Goal: Check status

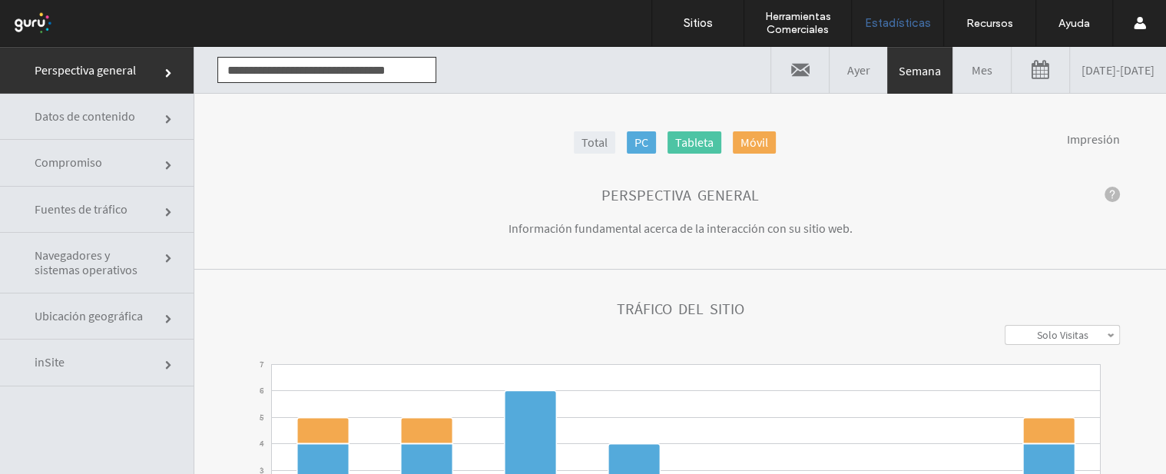
scroll to position [0, 8]
drag, startPoint x: 228, startPoint y: 68, endPoint x: 451, endPoint y: 71, distance: 222.8
click at [451, 71] on div "**********" at bounding box center [680, 70] width 972 height 46
click at [1079, 70] on link "[DATE] - [DATE]" at bounding box center [1118, 70] width 96 height 46
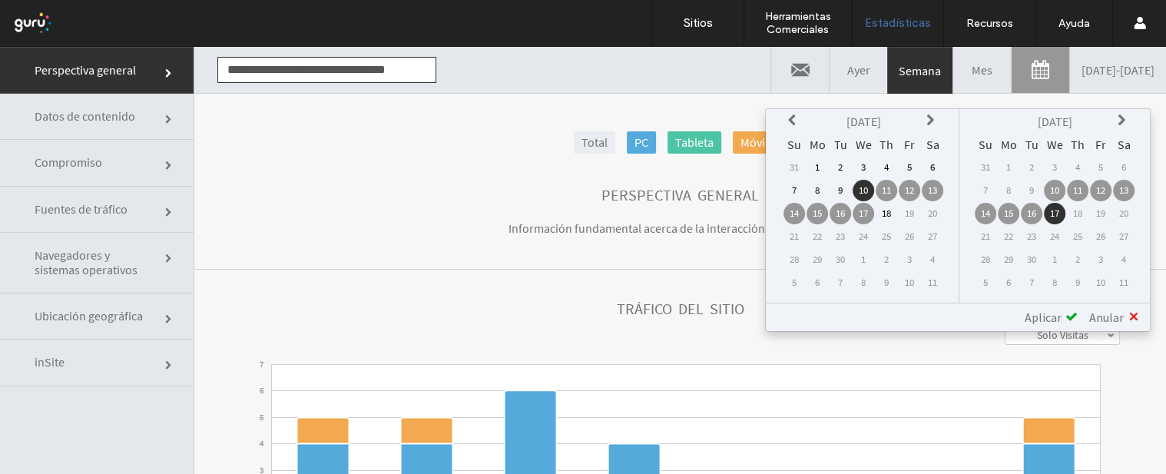
click at [820, 161] on td "1" at bounding box center [818, 168] width 22 height 22
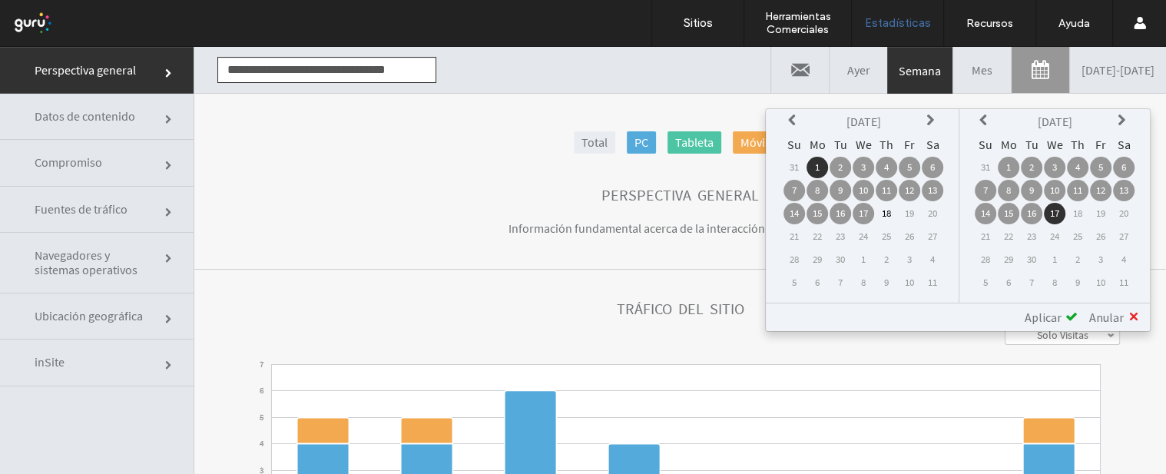
click at [885, 208] on td "18" at bounding box center [887, 214] width 22 height 22
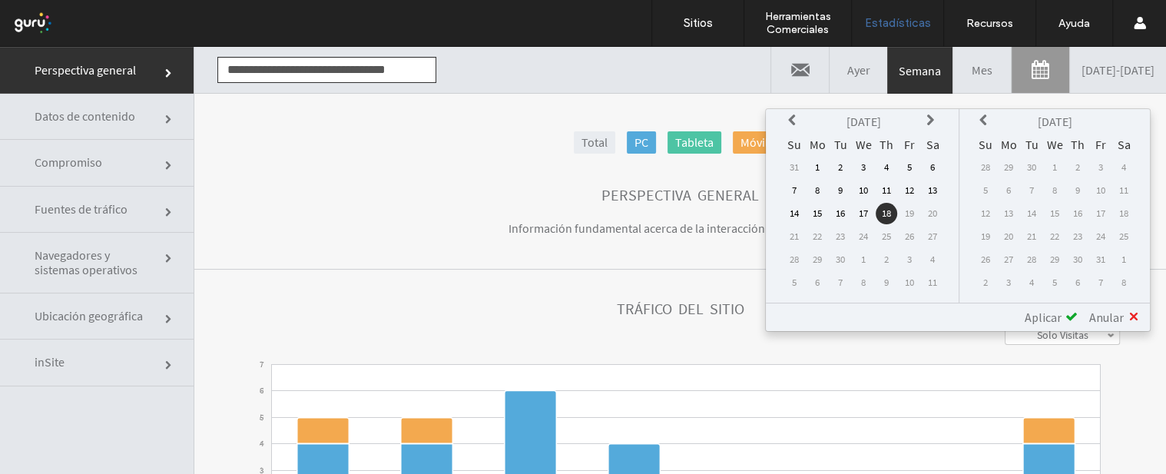
click at [805, 165] on td "31" at bounding box center [795, 168] width 22 height 22
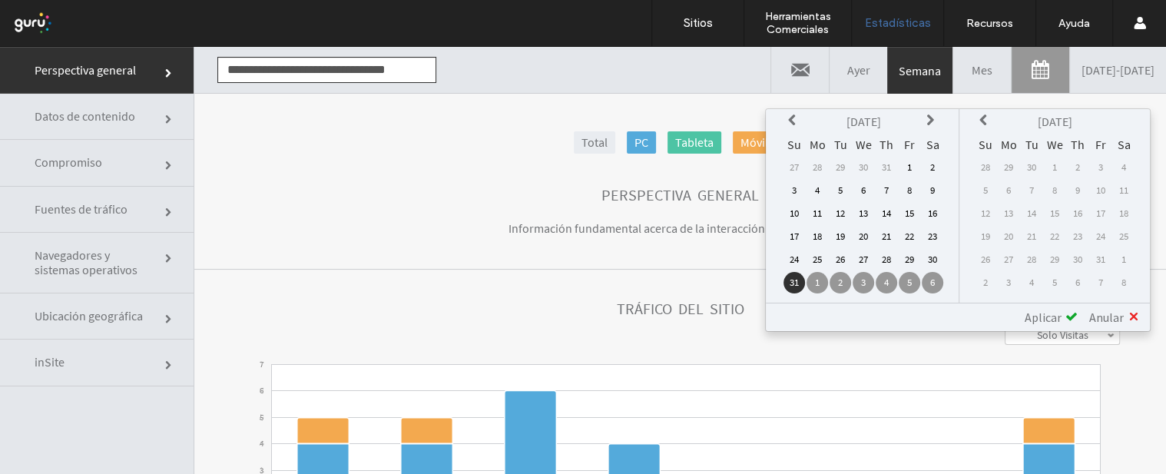
click at [920, 118] on th "[DATE]" at bounding box center [864, 122] width 114 height 22
click at [937, 120] on icon at bounding box center [932, 120] width 12 height 12
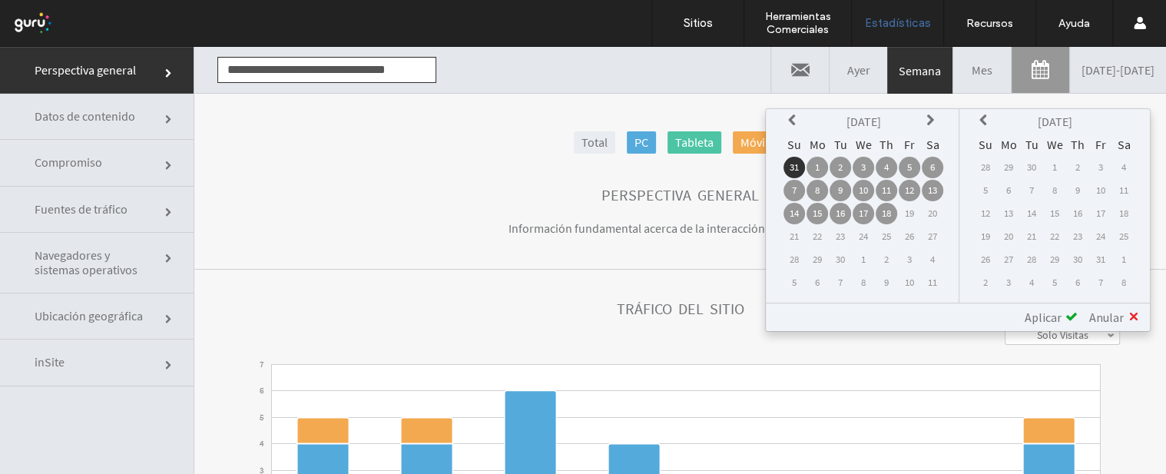
click at [828, 167] on td "1" at bounding box center [818, 168] width 22 height 22
click at [893, 213] on td "18" at bounding box center [887, 214] width 22 height 22
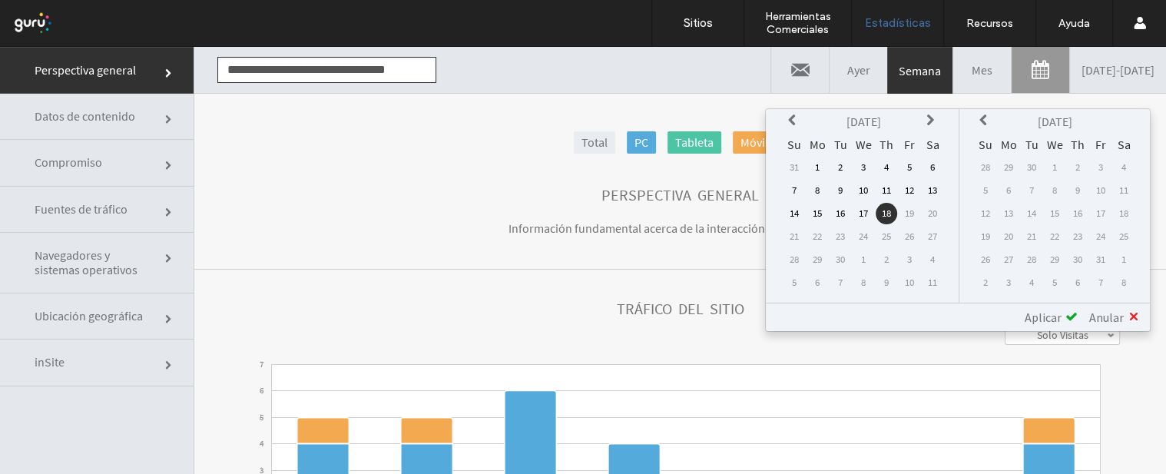
click at [820, 165] on td "1" at bounding box center [818, 168] width 22 height 22
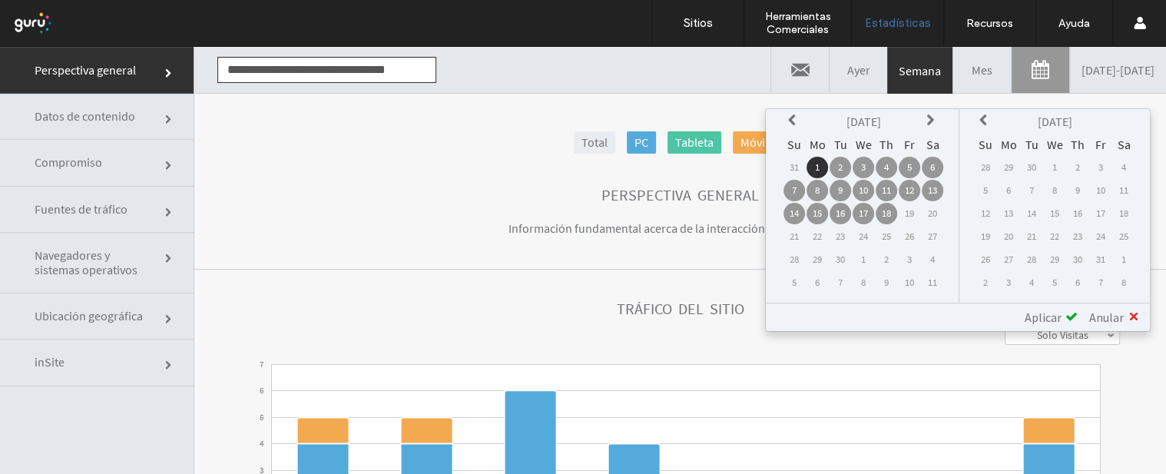
click at [983, 119] on icon at bounding box center [985, 120] width 12 height 12
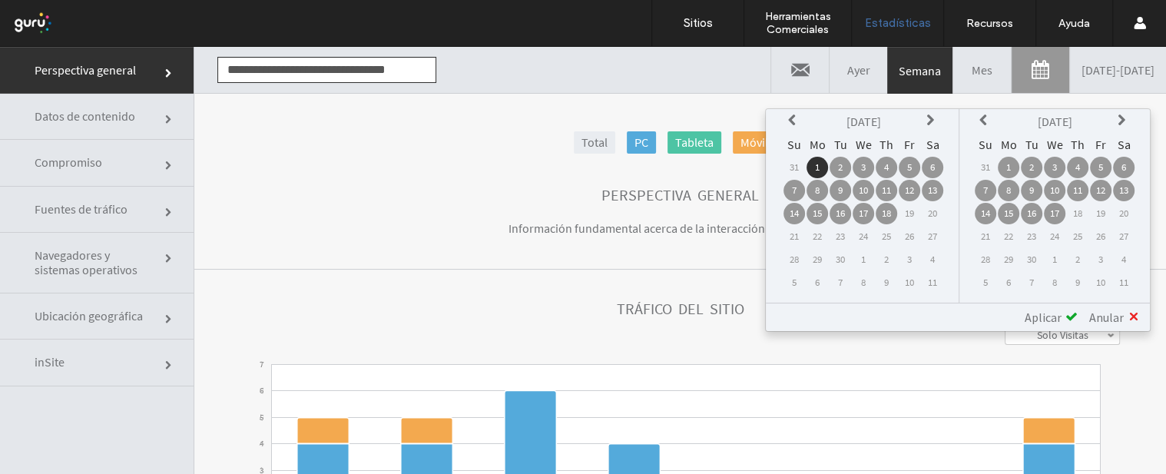
click at [1079, 210] on td "18" at bounding box center [1078, 214] width 22 height 22
click at [888, 215] on td "18" at bounding box center [887, 214] width 22 height 22
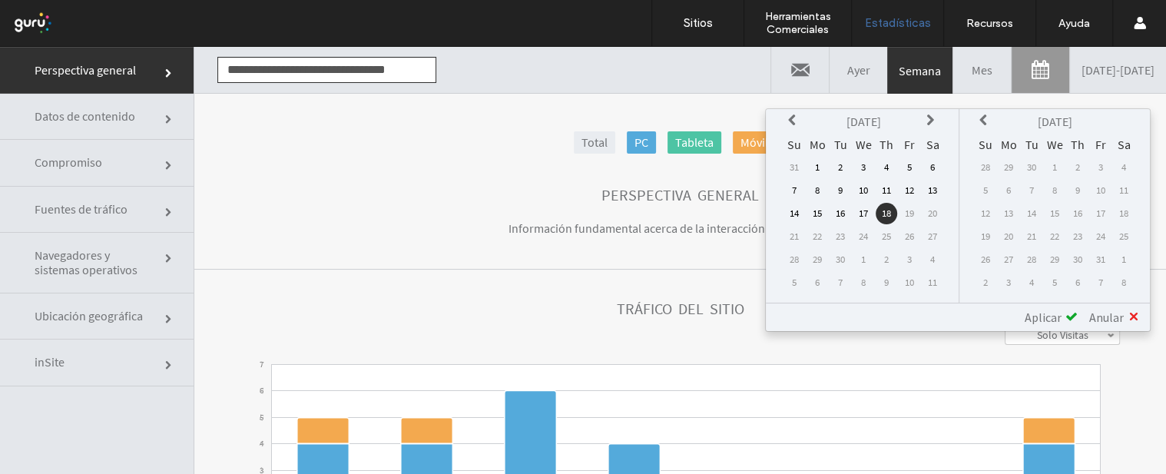
click at [827, 160] on td "1" at bounding box center [818, 168] width 22 height 22
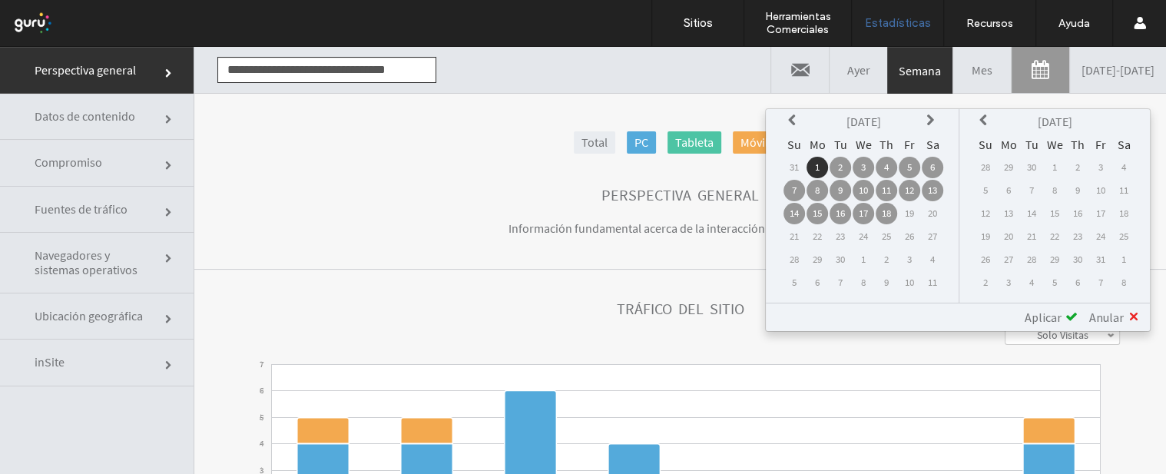
click at [1046, 313] on span "Aplicar" at bounding box center [1043, 317] width 37 height 15
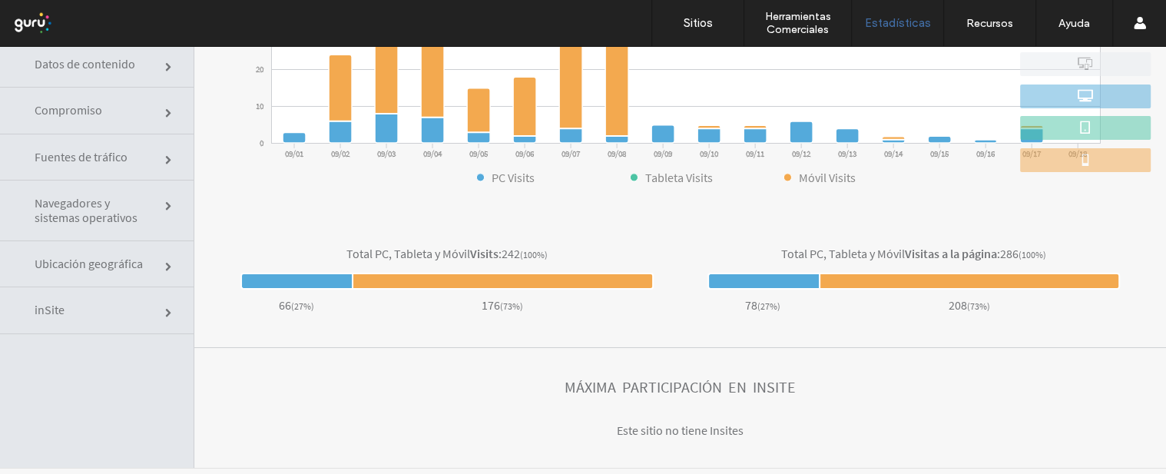
scroll to position [77, 0]
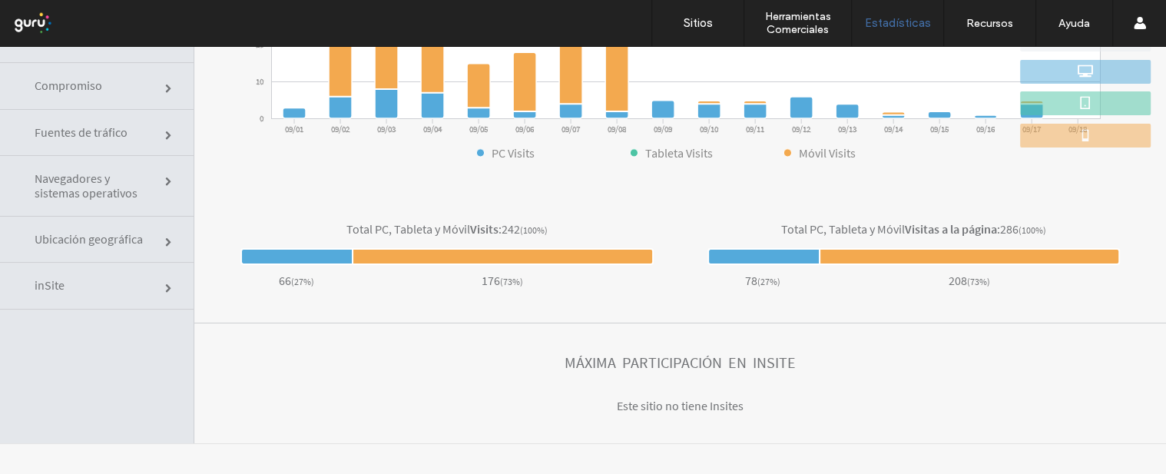
click at [111, 234] on span "Ubicación geográfica" at bounding box center [92, 239] width 115 height 15
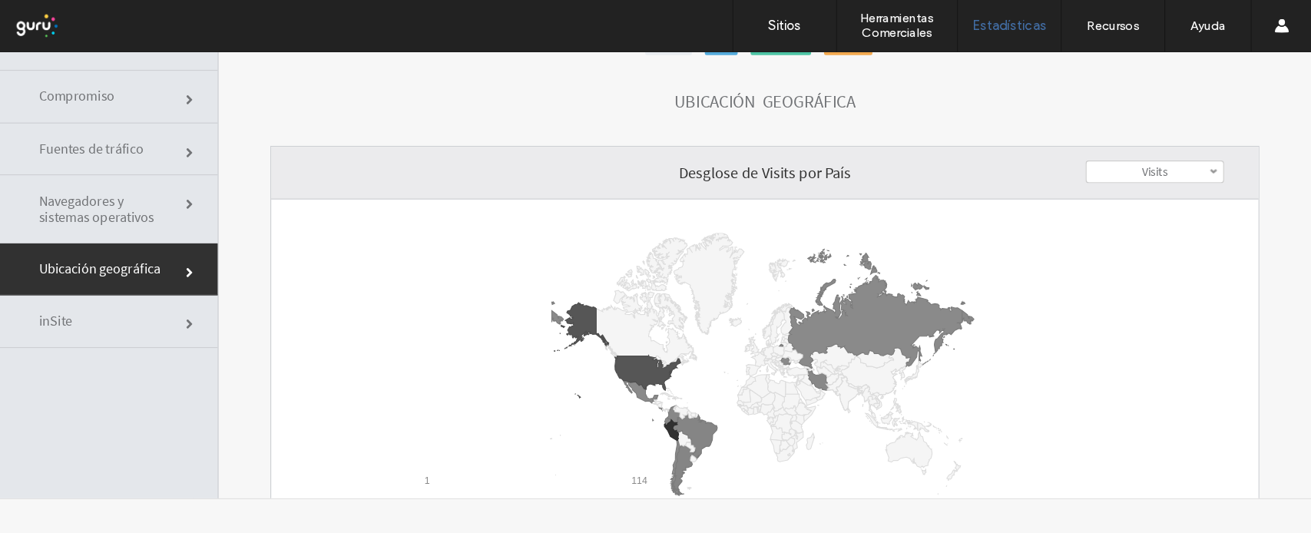
scroll to position [0, 0]
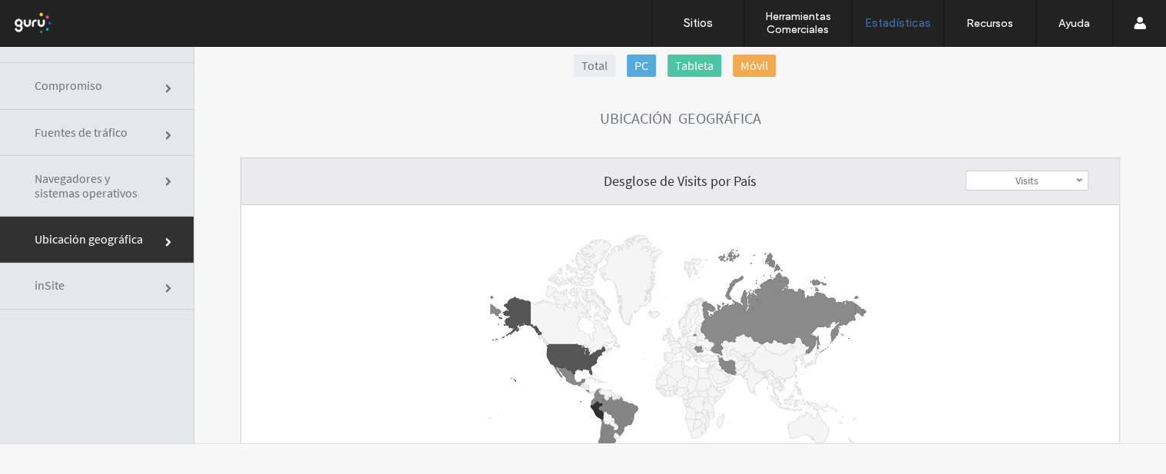
click at [1075, 177] on span at bounding box center [1079, 181] width 8 height 8
click at [1028, 201] on link "Visits" at bounding box center [1026, 200] width 121 height 19
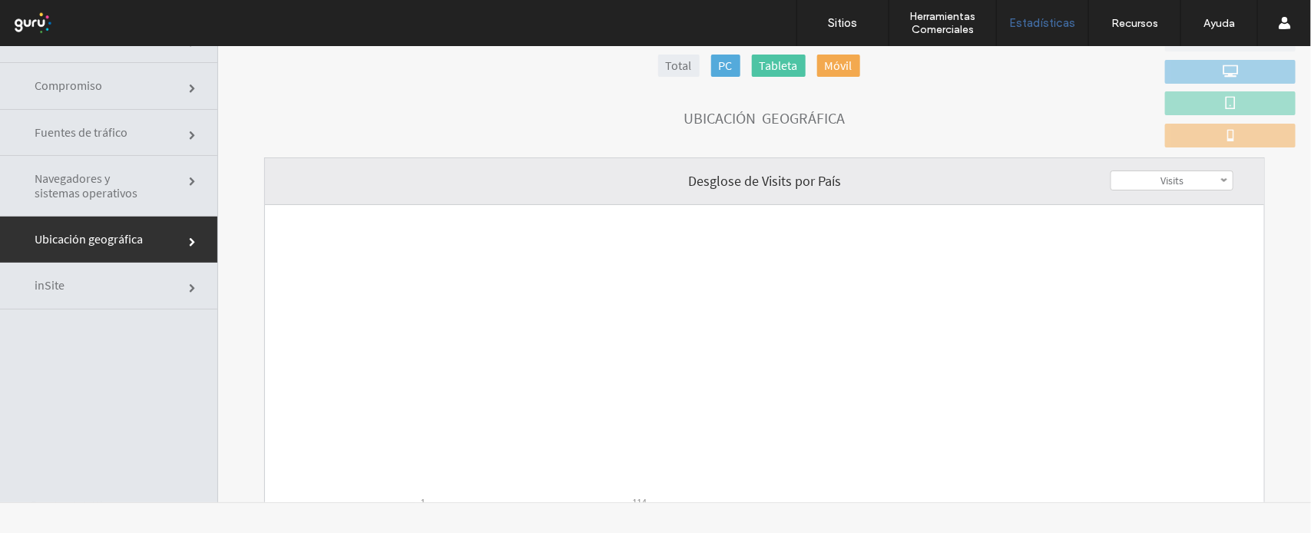
scroll to position [172, 0]
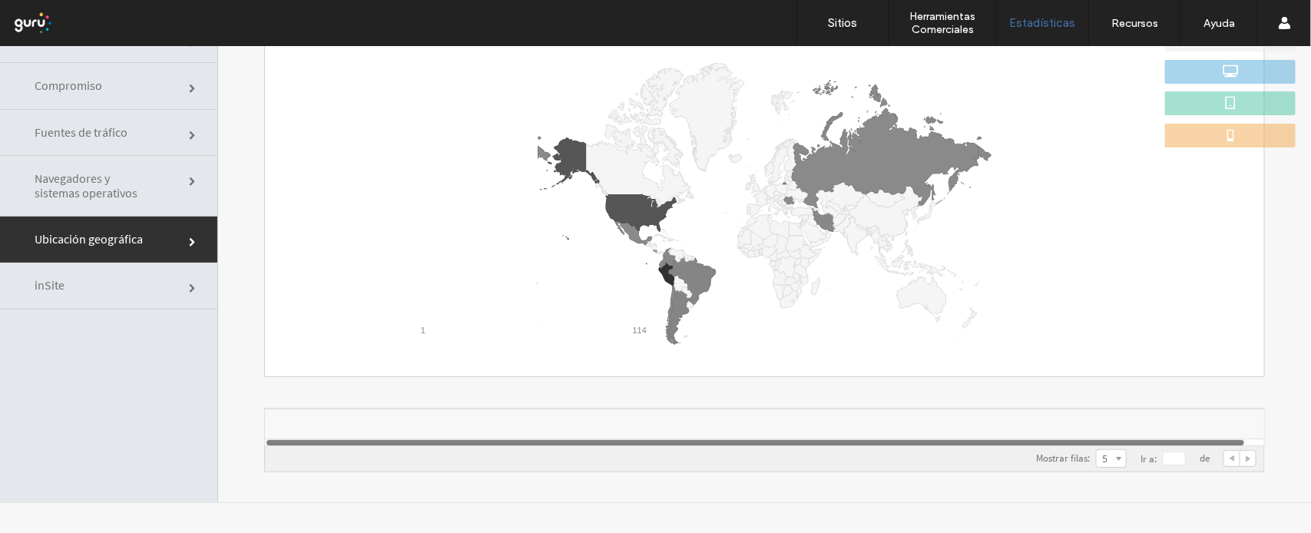
click at [1097, 457] on link "5" at bounding box center [1111, 457] width 29 height 17
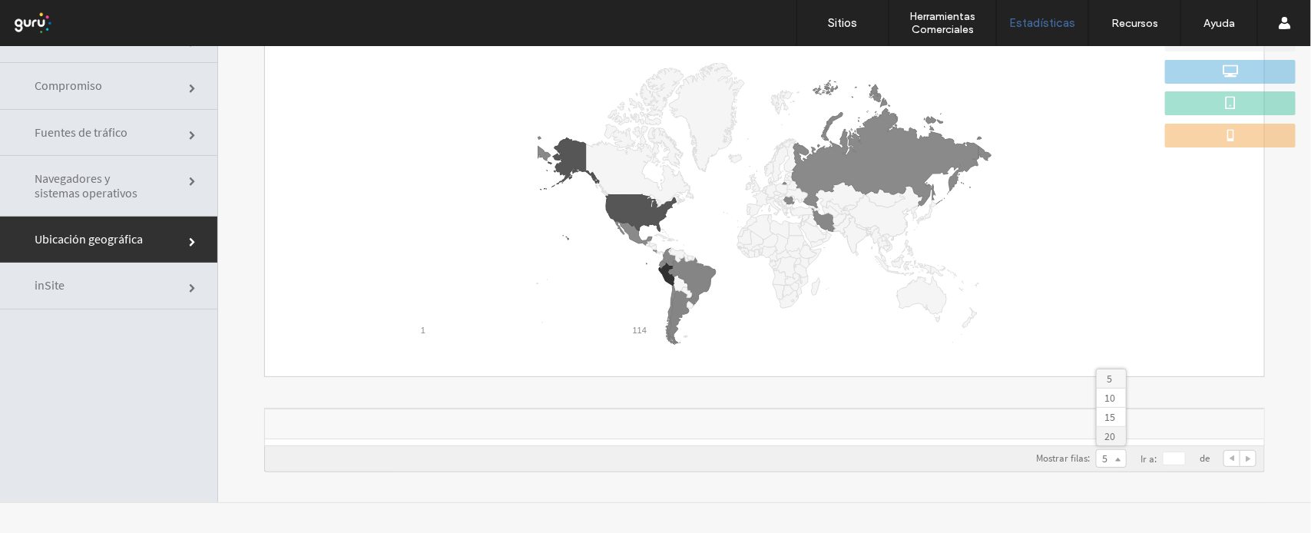
click at [1105, 434] on label "20" at bounding box center [1110, 436] width 11 height 14
click at [125, 192] on span "Navegadores y sistemas operativos" at bounding box center [92, 185] width 115 height 29
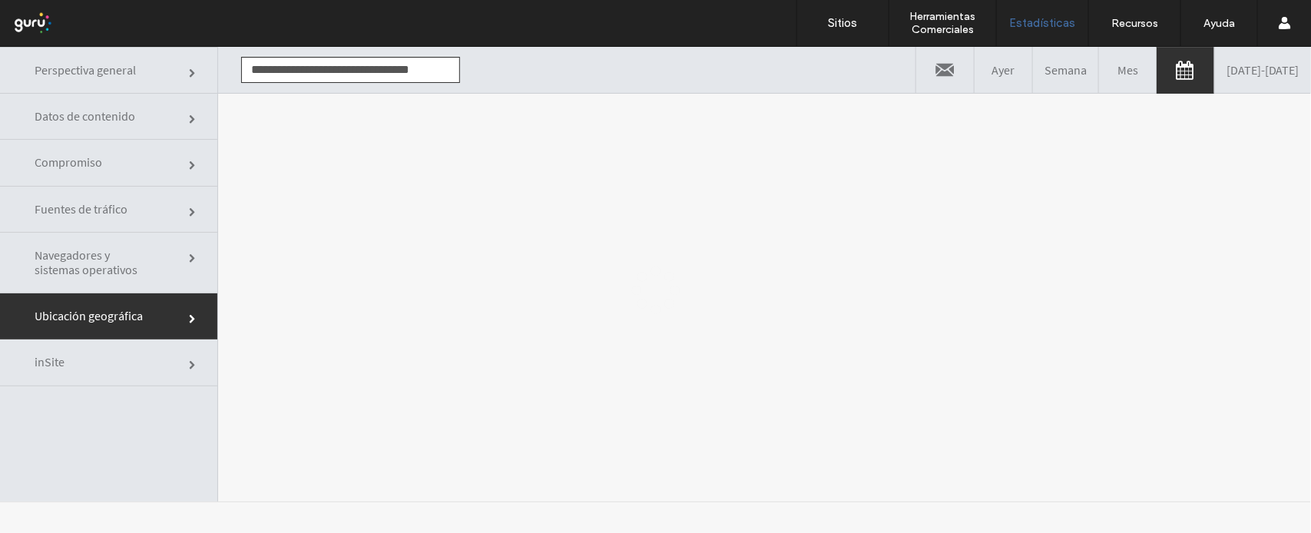
scroll to position [0, 0]
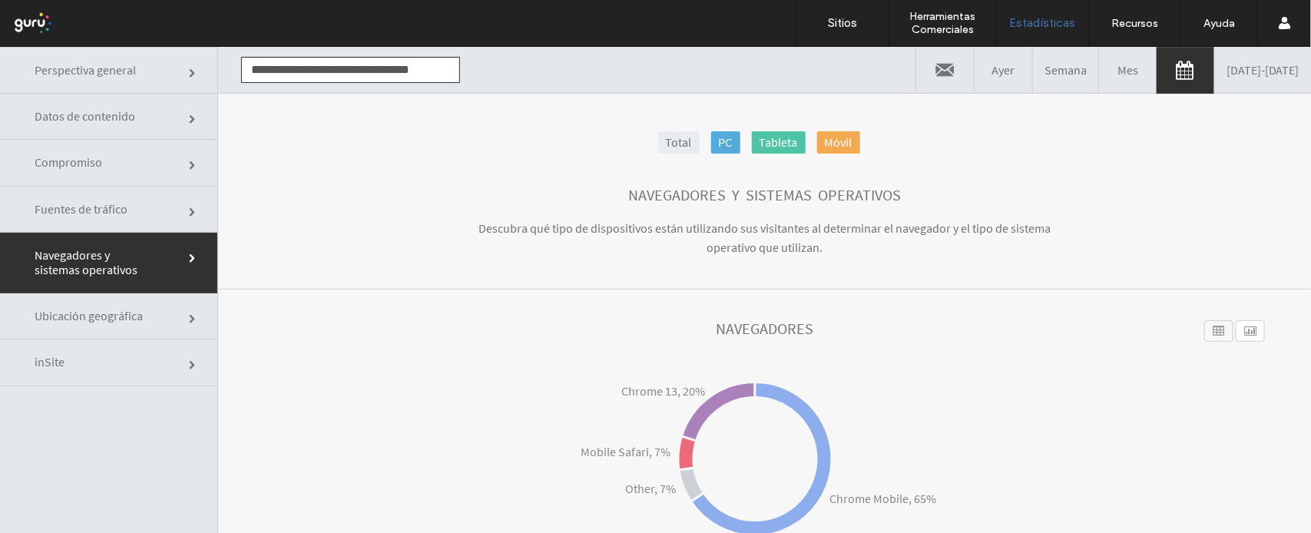
click at [118, 300] on link "Ubicación geográfica" at bounding box center [108, 316] width 217 height 46
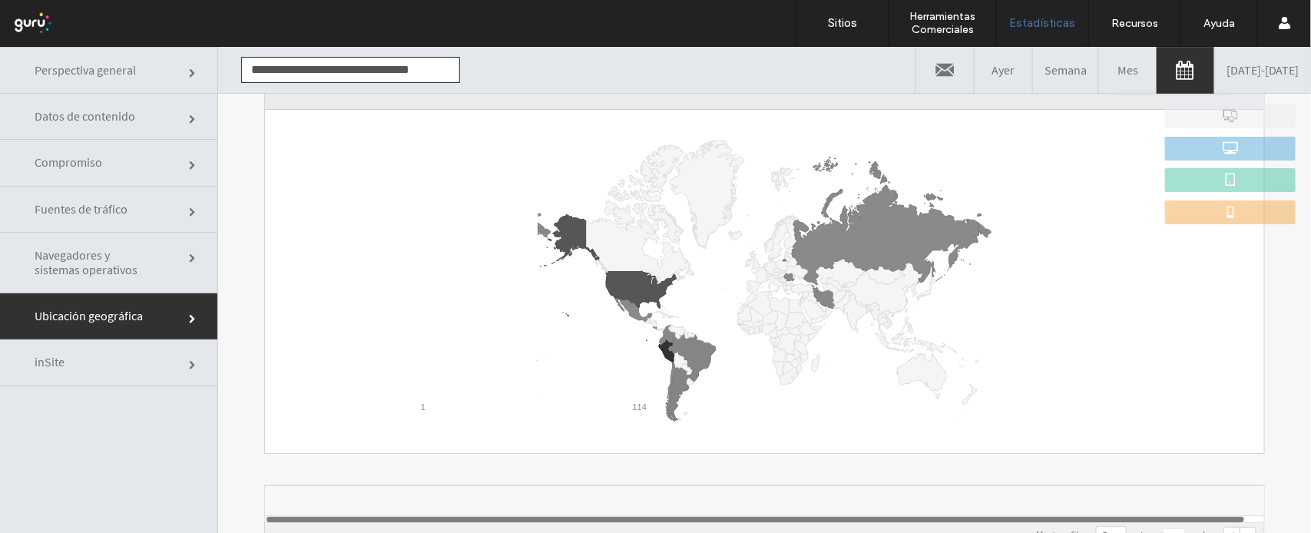
click at [78, 261] on span "Navegadores y sistemas operativos" at bounding box center [92, 261] width 115 height 29
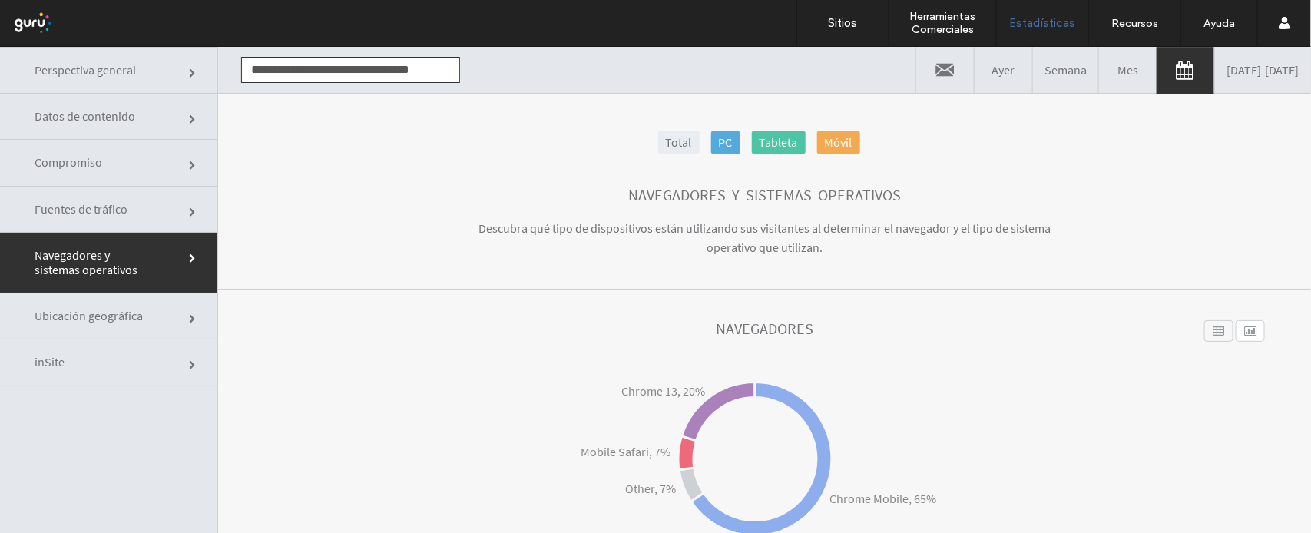
click at [135, 308] on span "Ubicación geográfica" at bounding box center [92, 315] width 115 height 15
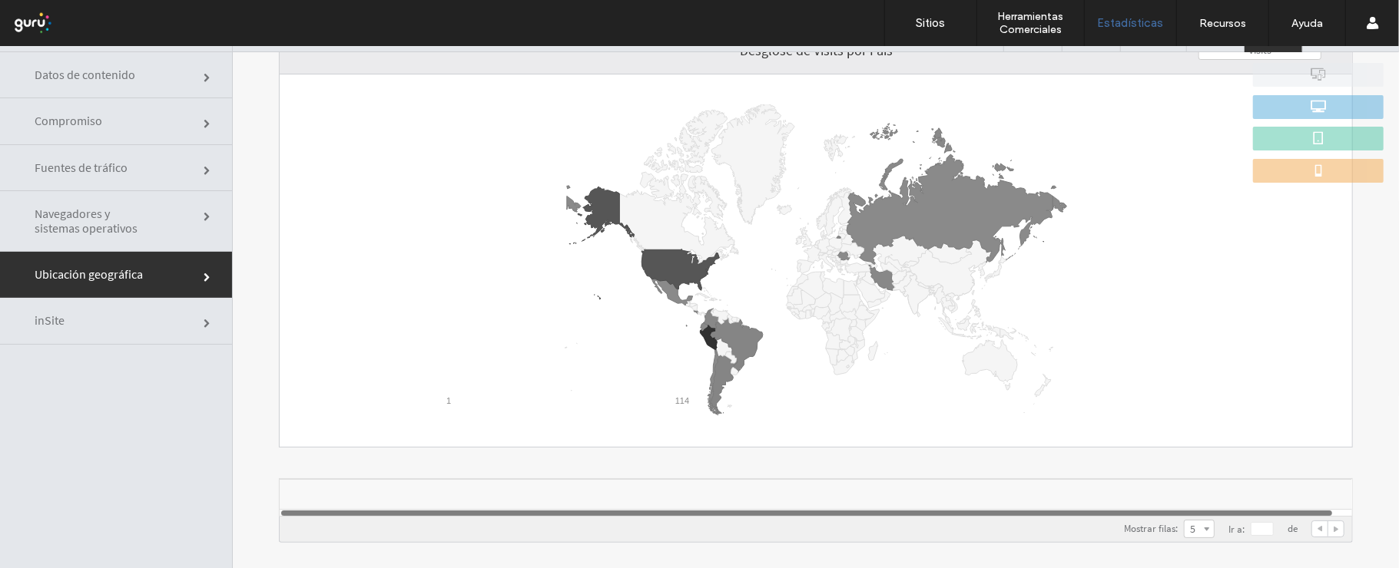
scroll to position [78, 0]
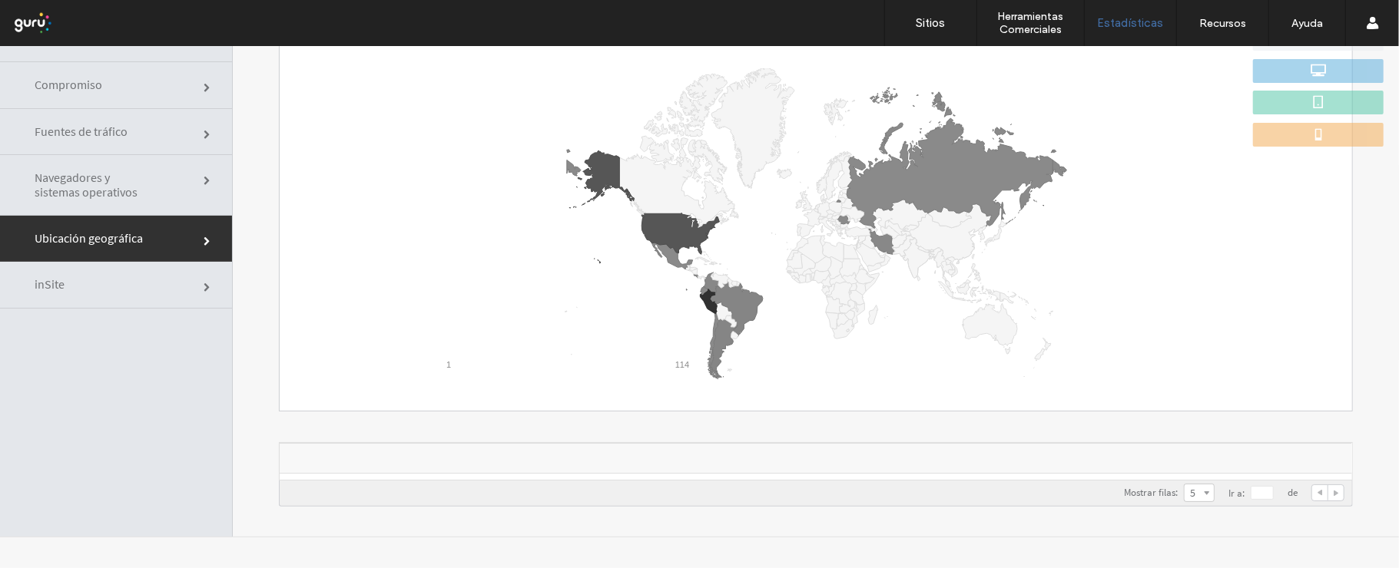
click at [195, 184] on link "Navegadores y sistemas operativos" at bounding box center [116, 184] width 232 height 61
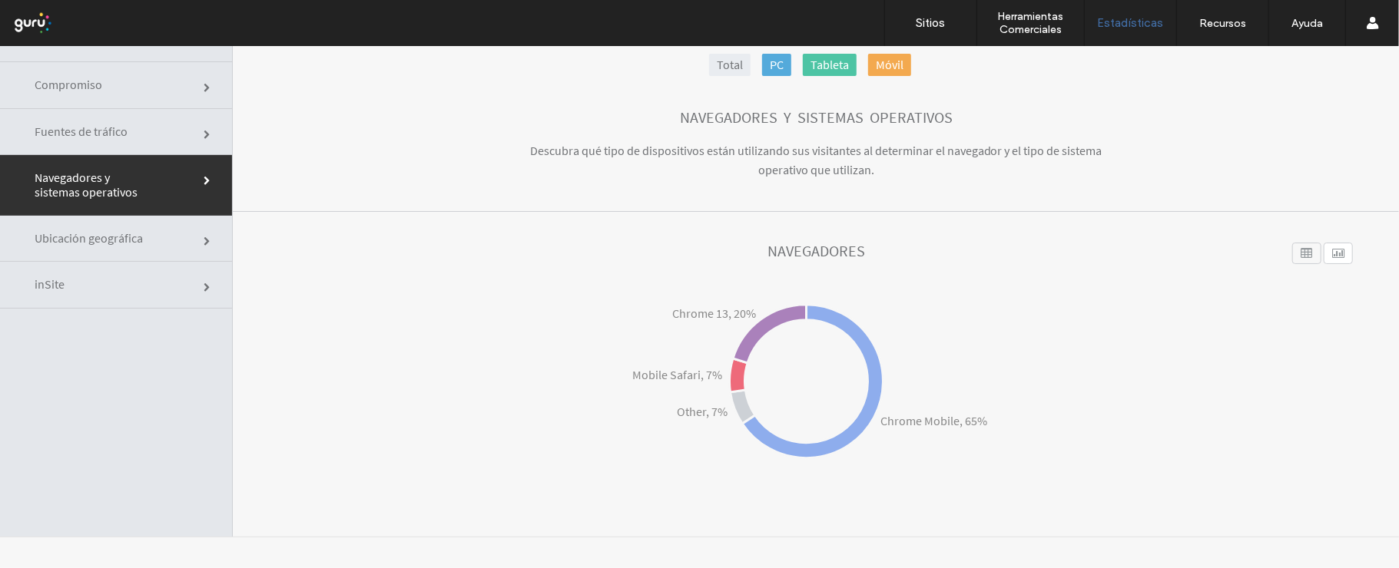
scroll to position [77, 0]
click at [183, 237] on link "Ubicación geográfica" at bounding box center [116, 239] width 232 height 46
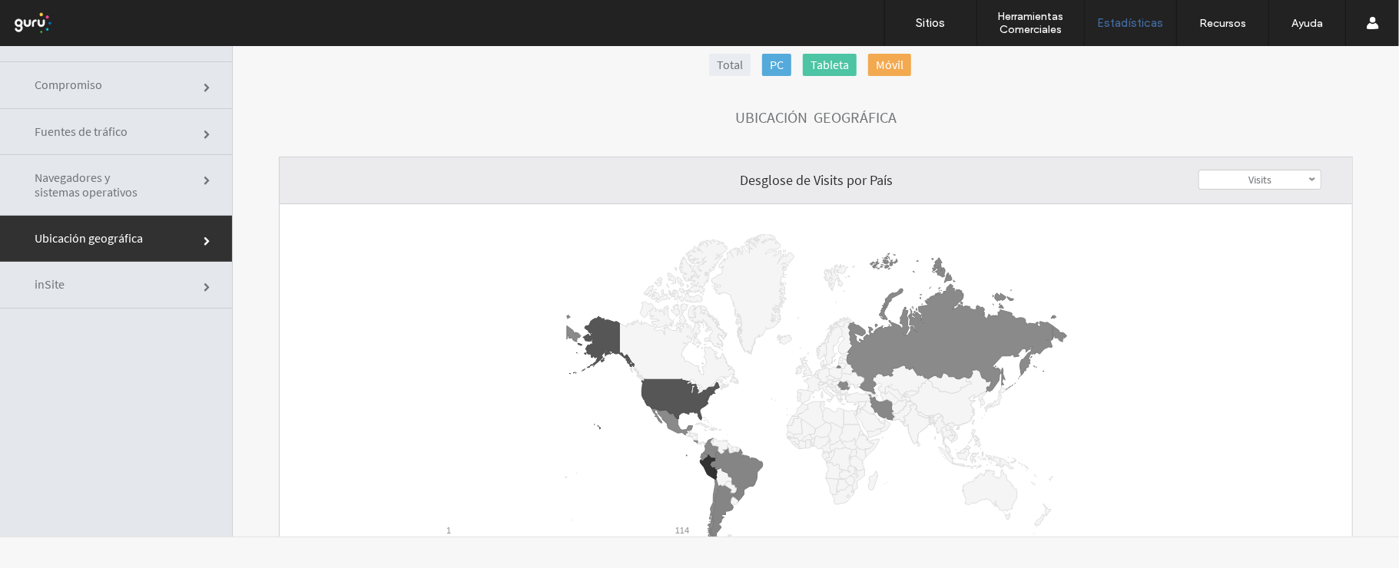
scroll to position [0, 0]
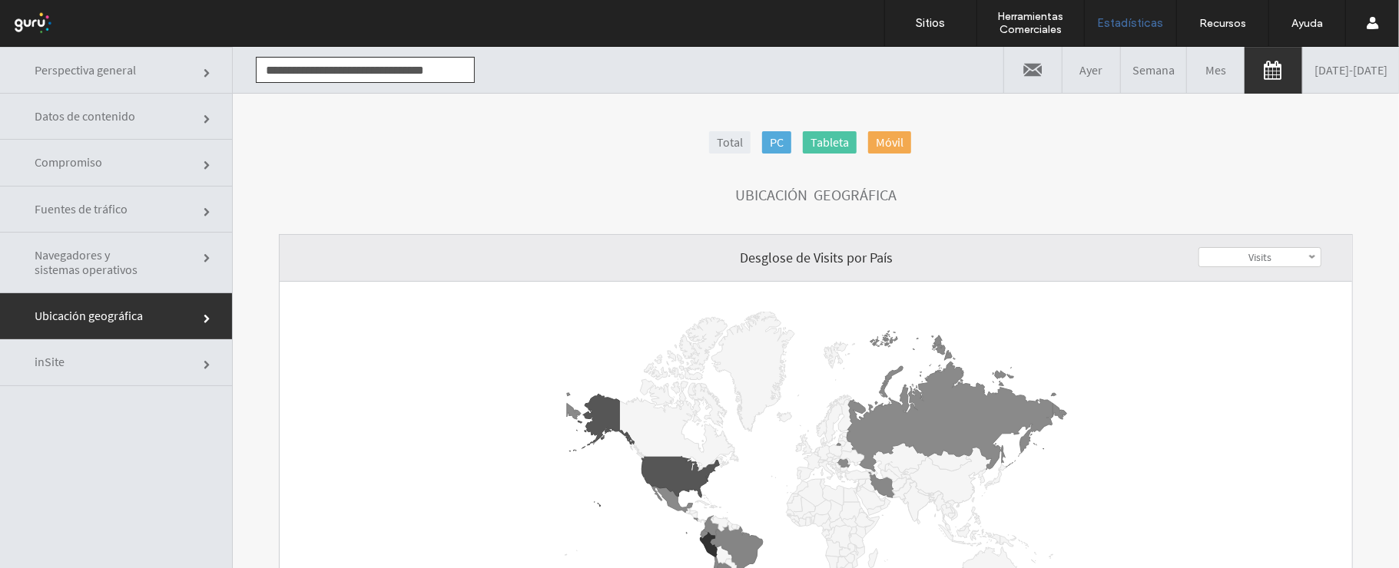
click at [1285, 257] on link "Visits" at bounding box center [1259, 256] width 121 height 18
click at [1248, 279] on label "Visits" at bounding box center [1259, 276] width 23 height 14
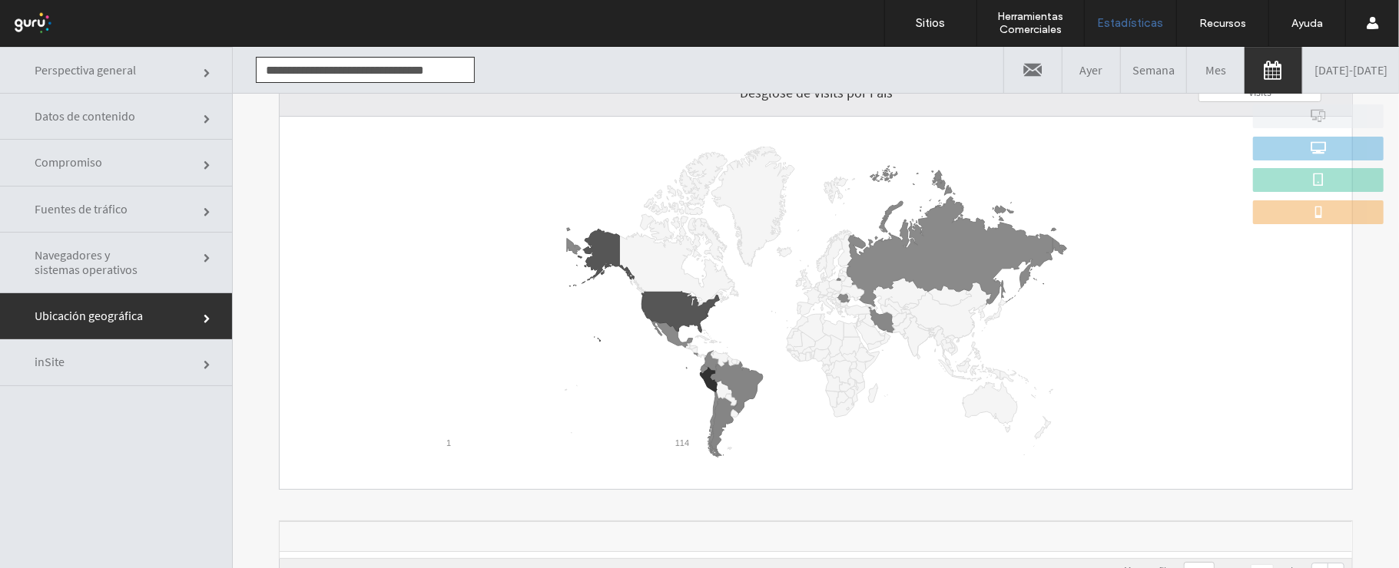
scroll to position [166, 0]
click at [135, 239] on link "Navegadores y sistemas operativos" at bounding box center [116, 262] width 232 height 61
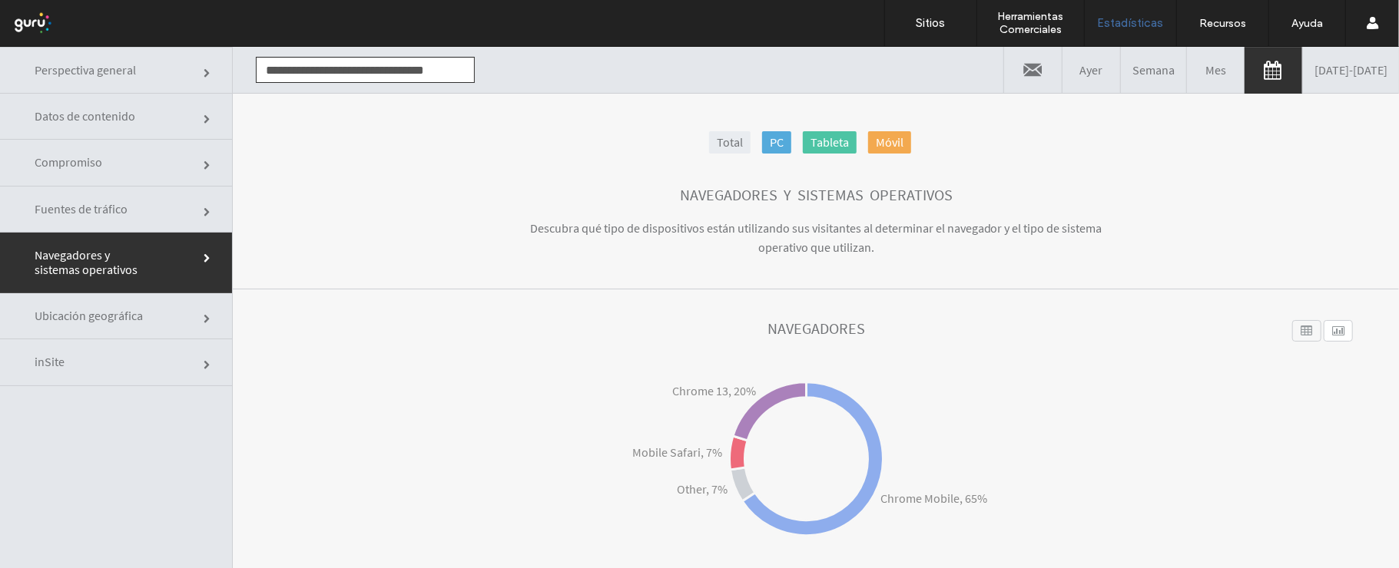
click at [158, 311] on link "Ubicación geográfica" at bounding box center [116, 316] width 232 height 46
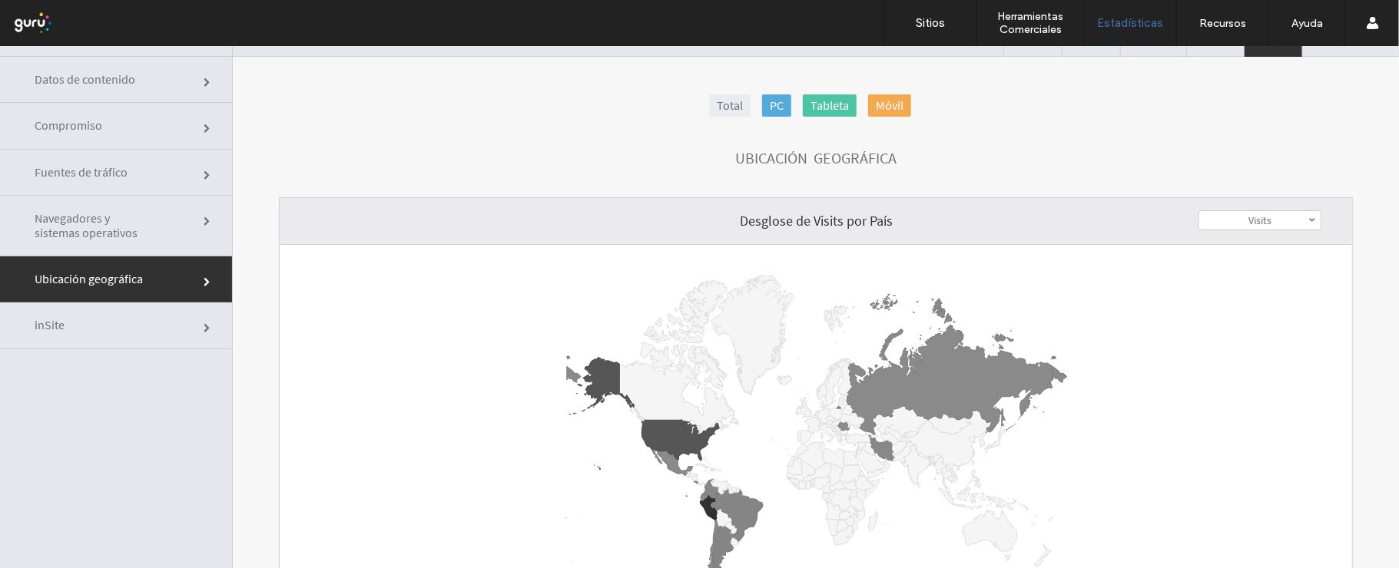
scroll to position [0, 0]
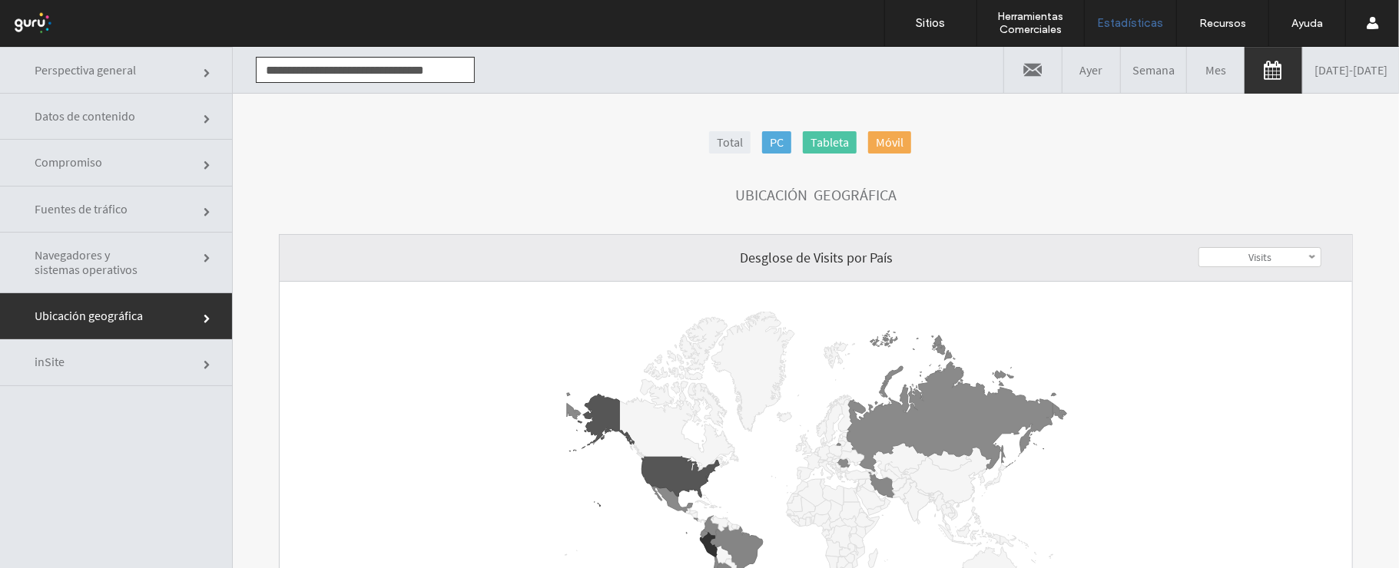
click at [124, 176] on link "Compromiso" at bounding box center [116, 162] width 232 height 46
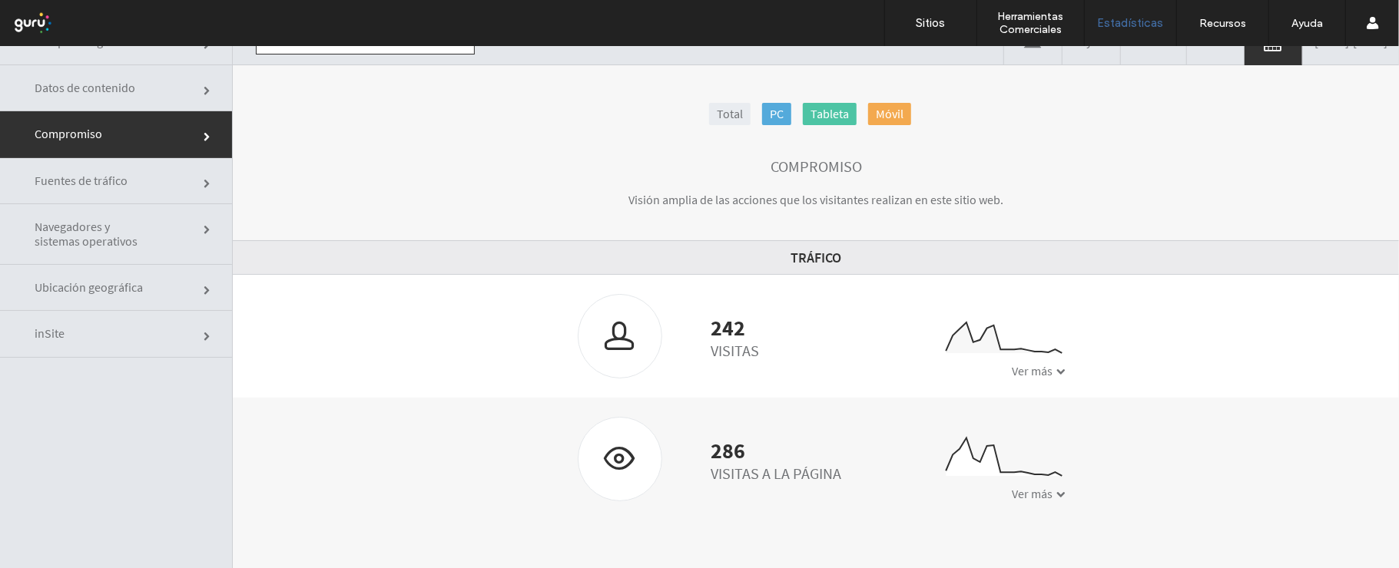
scroll to position [78, 0]
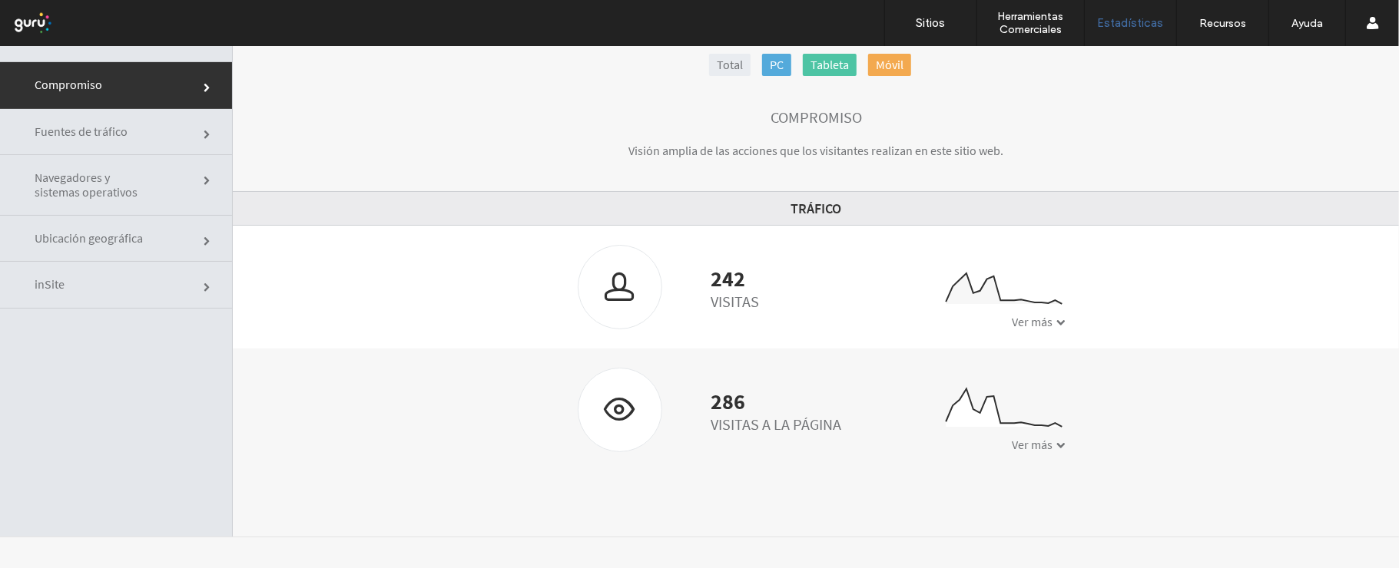
click at [747, 254] on div "242 Visitas" at bounding box center [668, 286] width 204 height 84
